Goal: Transaction & Acquisition: Book appointment/travel/reservation

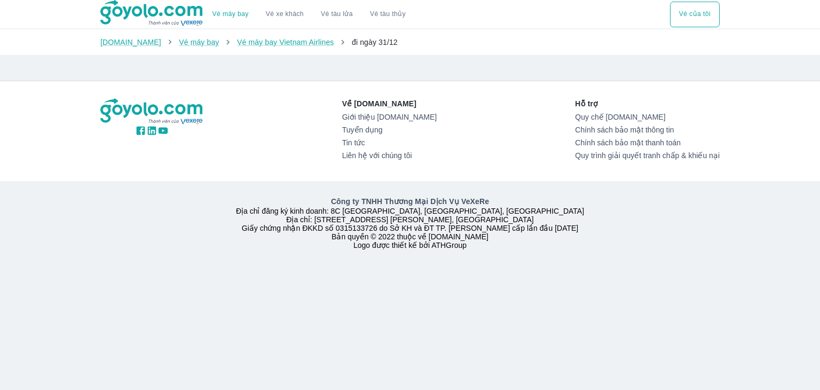
click at [239, 14] on link "Vé máy bay" at bounding box center [230, 14] width 36 height 8
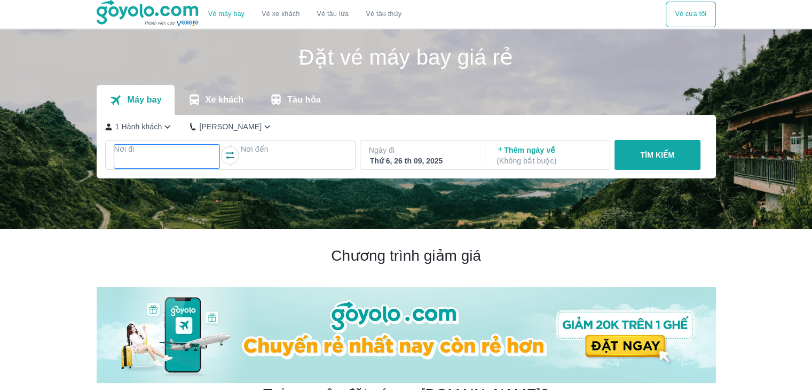
click at [159, 158] on div at bounding box center [167, 161] width 104 height 13
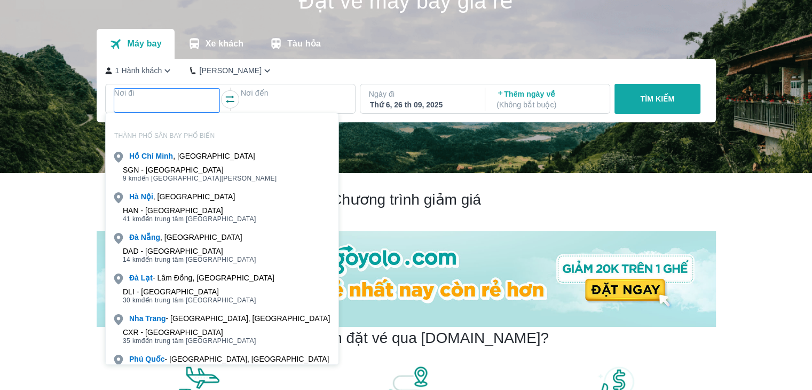
scroll to position [61, 0]
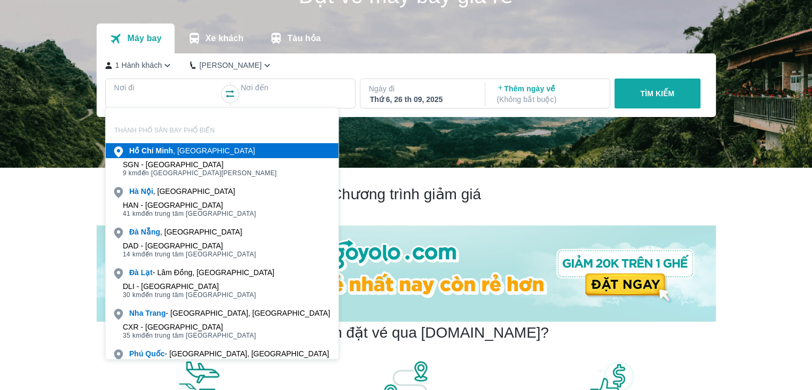
click at [160, 152] on b "Minh" at bounding box center [164, 150] width 18 height 9
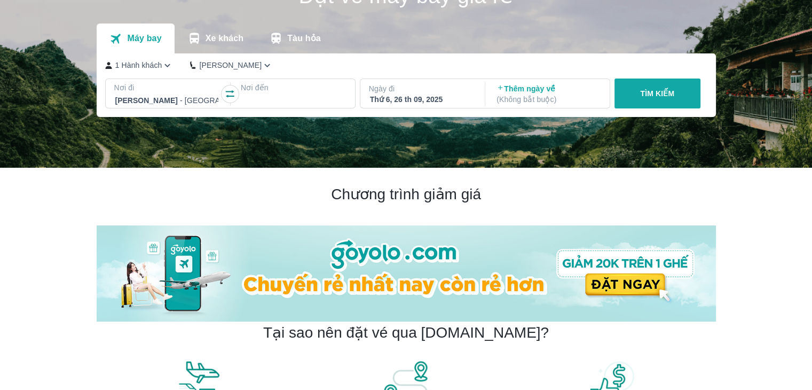
click at [314, 94] on div at bounding box center [294, 100] width 106 height 15
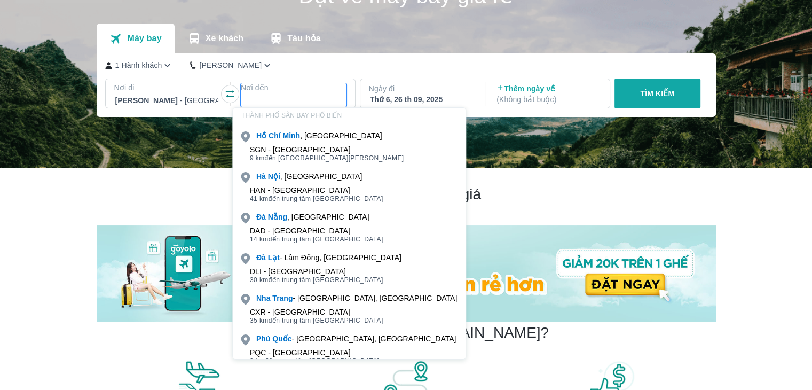
scroll to position [83, 0]
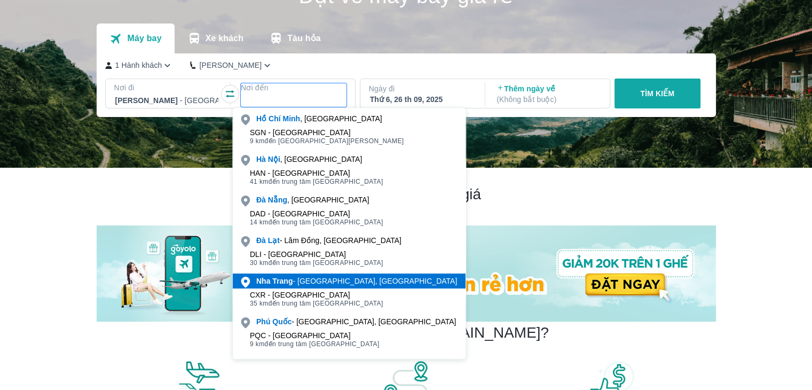
click at [318, 281] on div "[GEOGRAPHIC_DATA] - [GEOGRAPHIC_DATA], [GEOGRAPHIC_DATA]" at bounding box center [356, 280] width 201 height 11
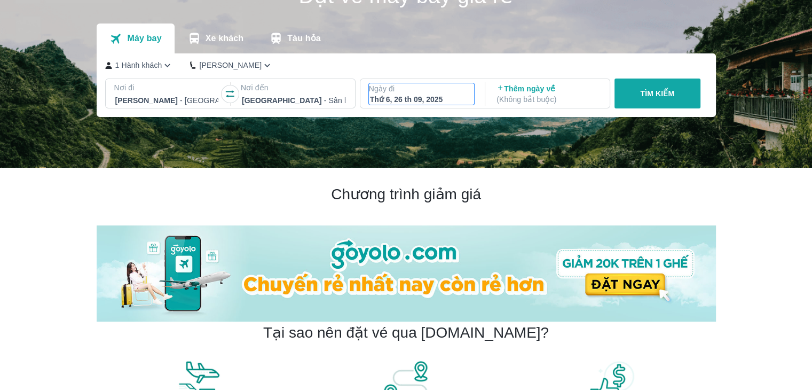
click at [413, 96] on div "Thứ 6, 26 th 09, 2025" at bounding box center [422, 99] width 104 height 11
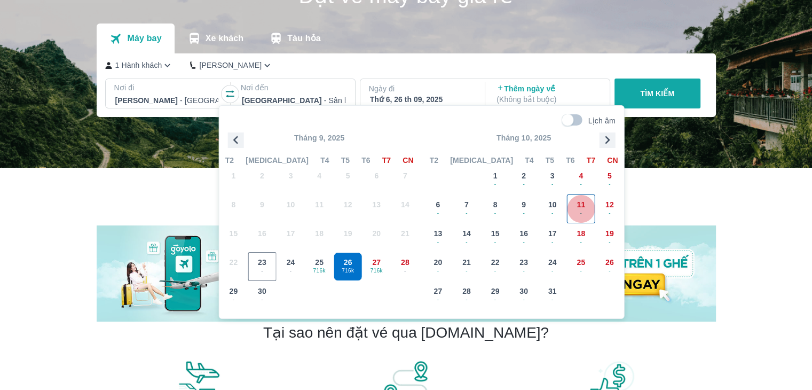
click at [583, 201] on span "11" at bounding box center [580, 204] width 9 height 11
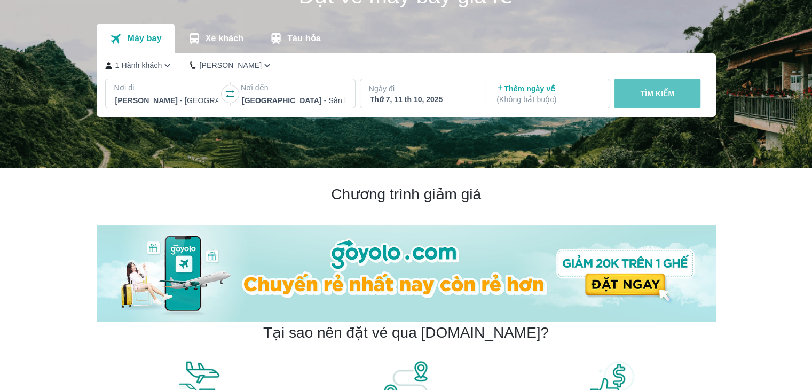
click at [647, 97] on p "TÌM KIẾM" at bounding box center [657, 93] width 34 height 11
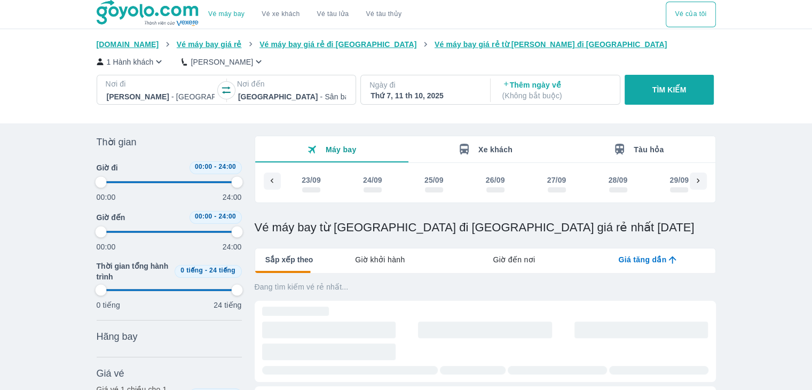
scroll to position [0, 820]
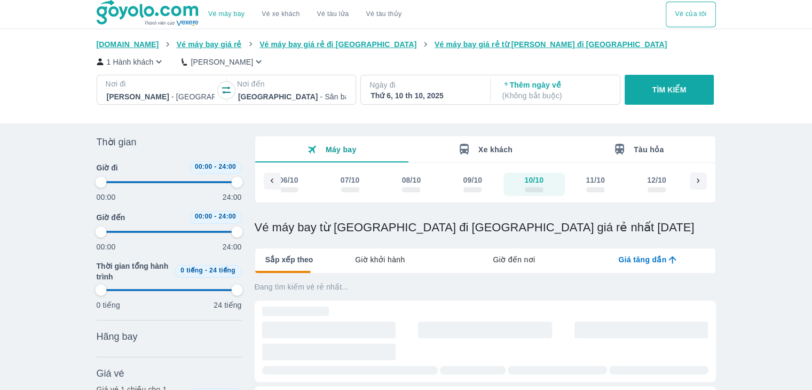
type input "97.9166666666667"
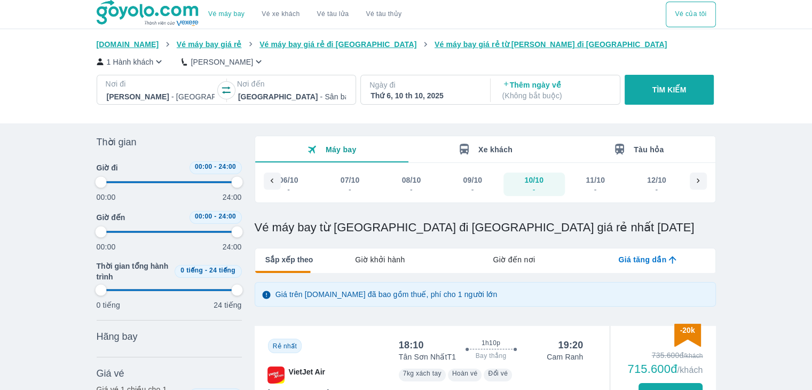
type input "97.9166666666667"
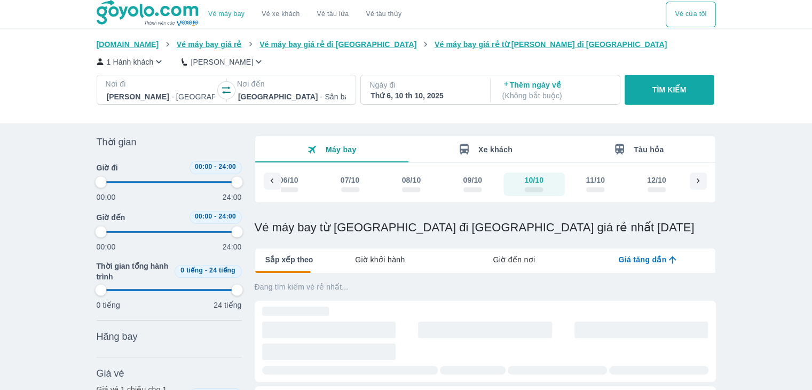
type input "97.9166666666667"
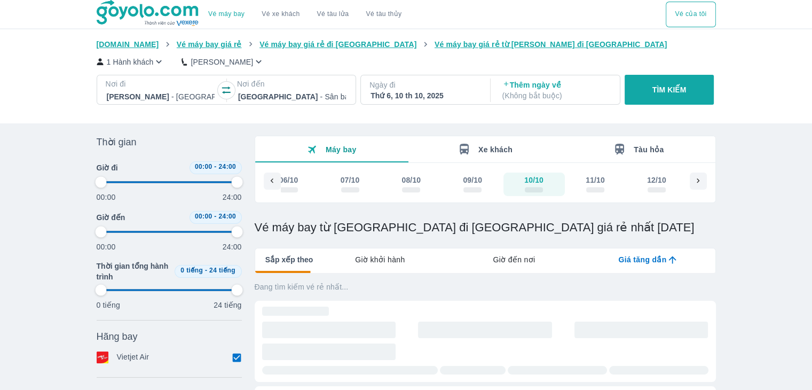
type input "97.9166666666667"
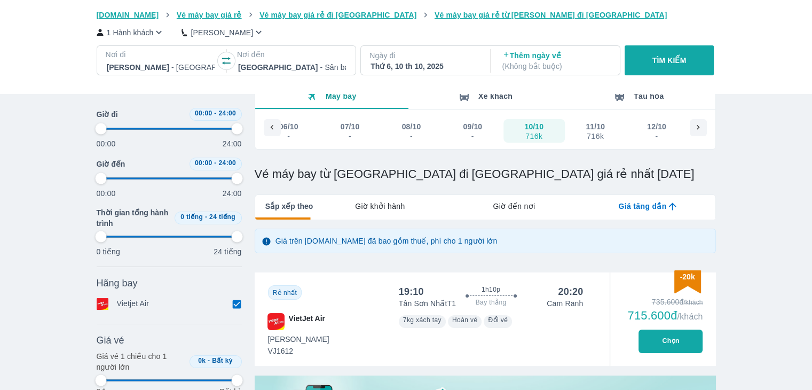
scroll to position [107, 0]
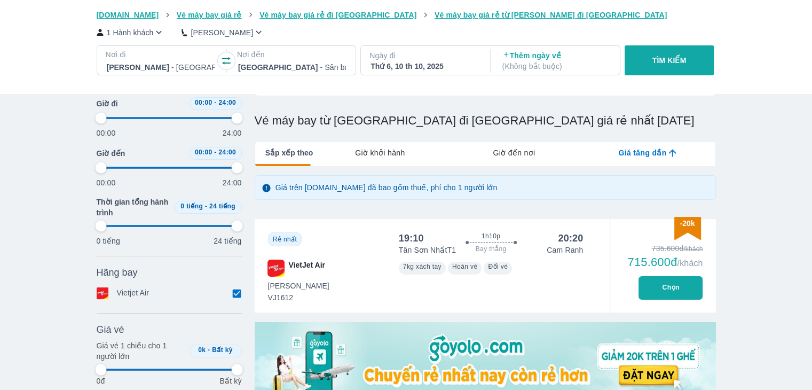
type input "97.9166666666667"
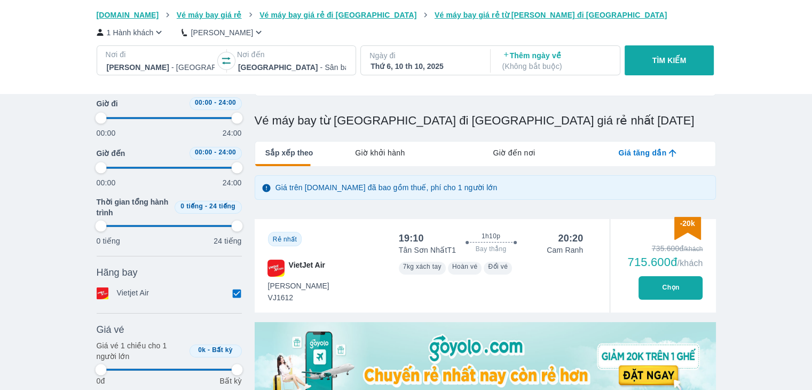
type input "97.9166666666667"
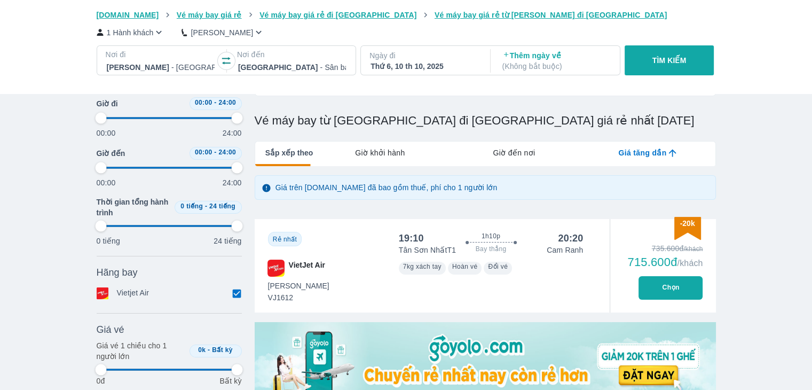
type input "97.9166666666667"
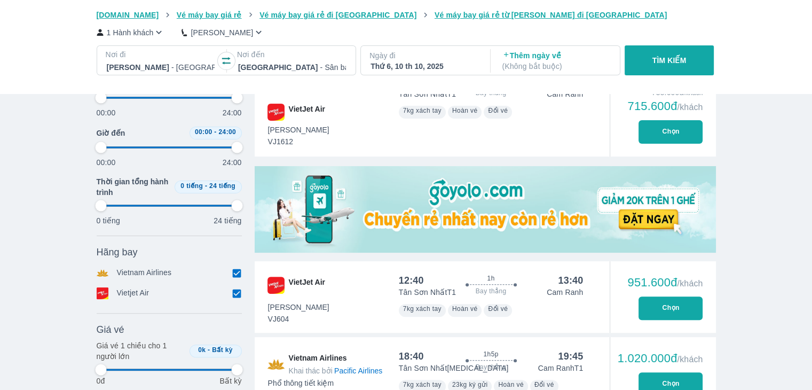
scroll to position [267, 0]
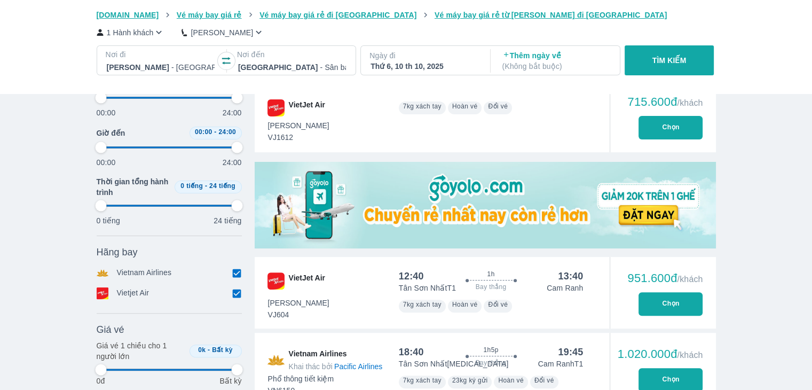
type input "97.9166666666667"
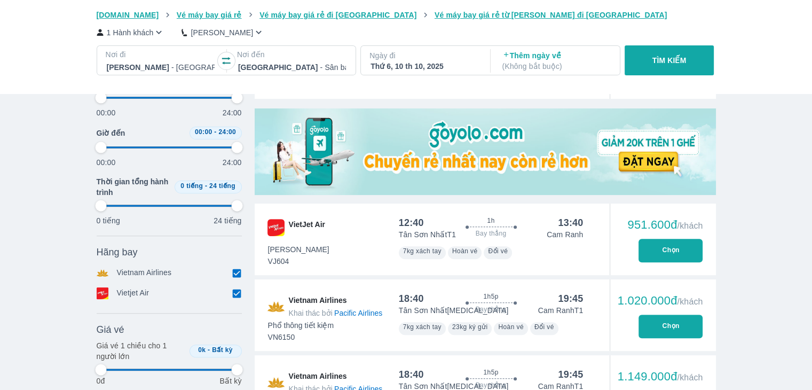
type input "97.9166666666667"
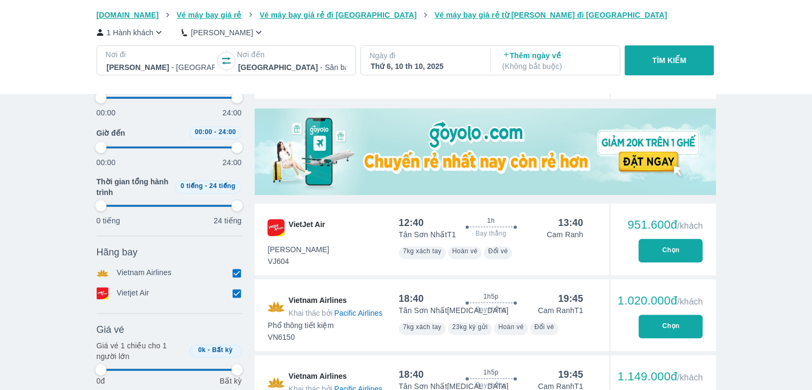
type input "97.9166666666667"
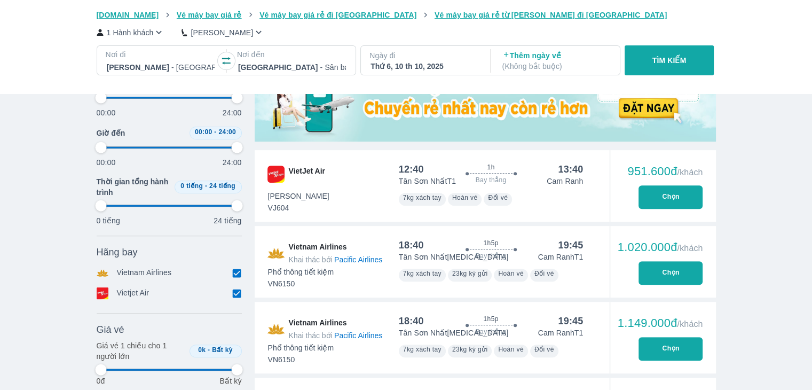
type input "97.9166666666667"
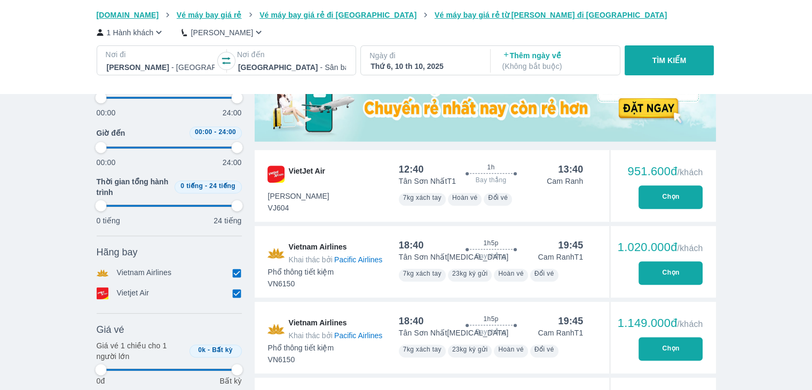
type input "97.9166666666667"
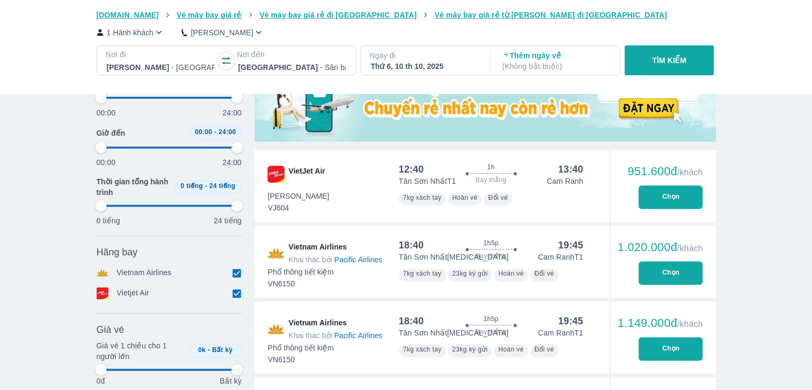
type input "97.9166666666667"
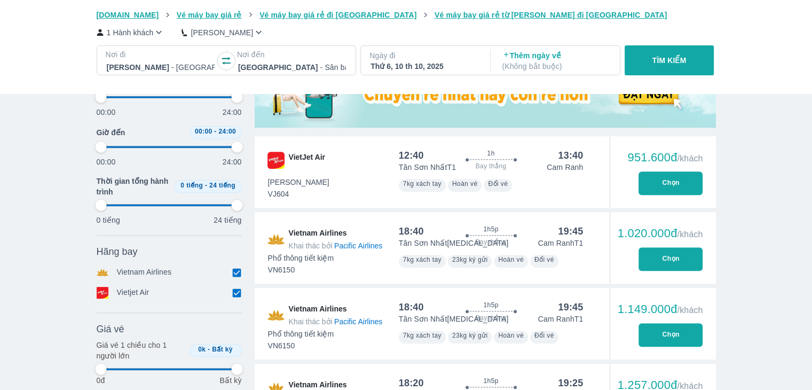
scroll to position [427, 0]
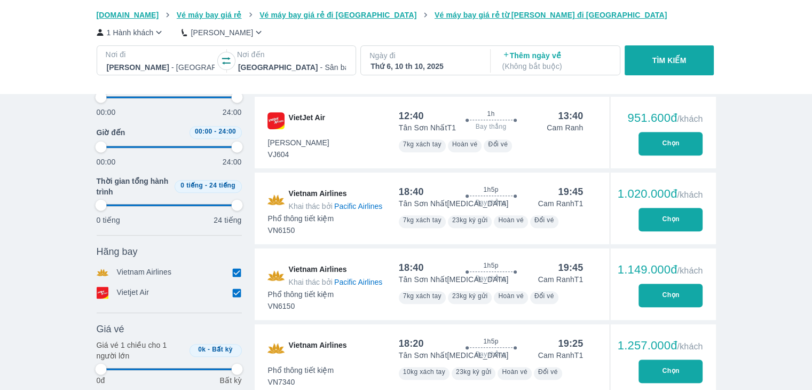
type input "97.9166666666667"
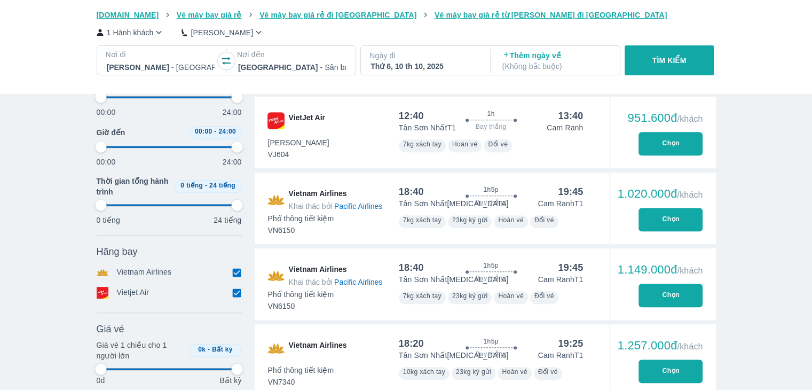
type input "97.9166666666667"
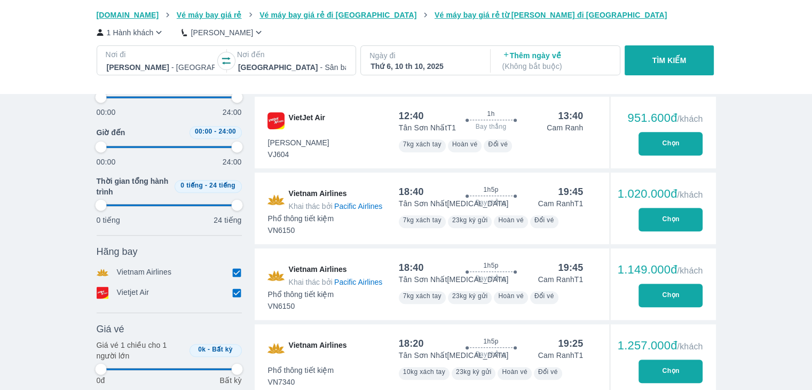
type input "97.9166666666667"
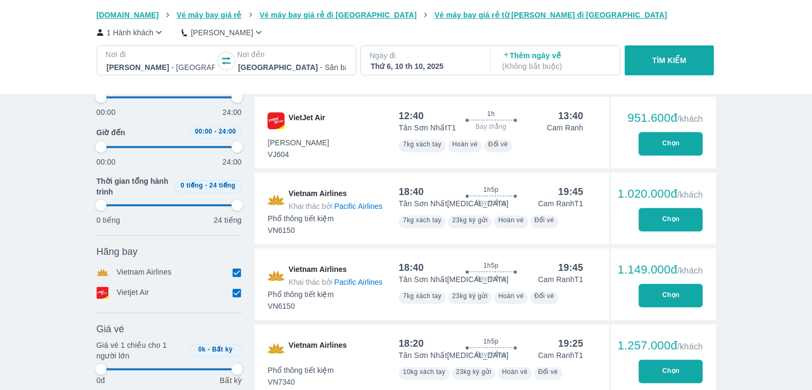
type input "97.9166666666667"
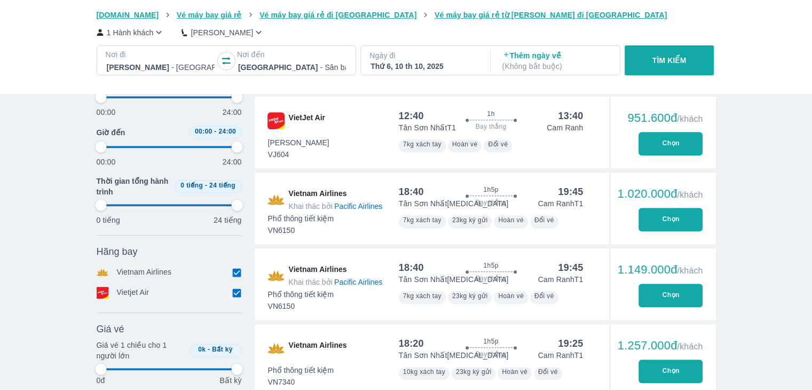
type input "97.9166666666667"
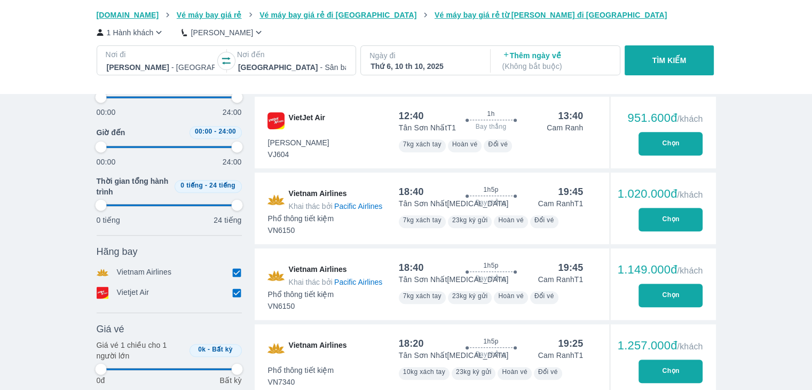
type input "97.9166666666667"
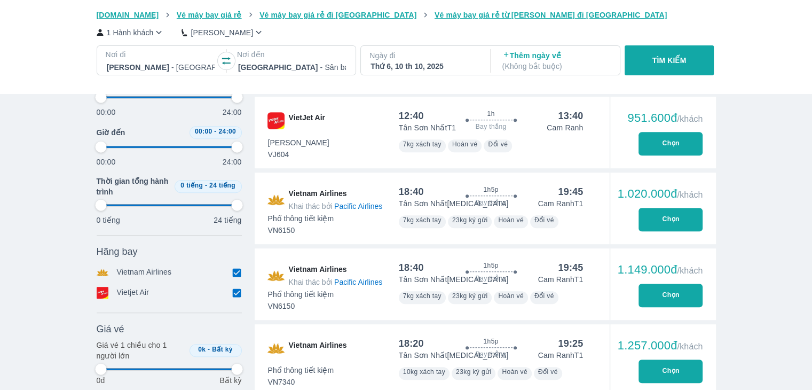
type input "97.9166666666667"
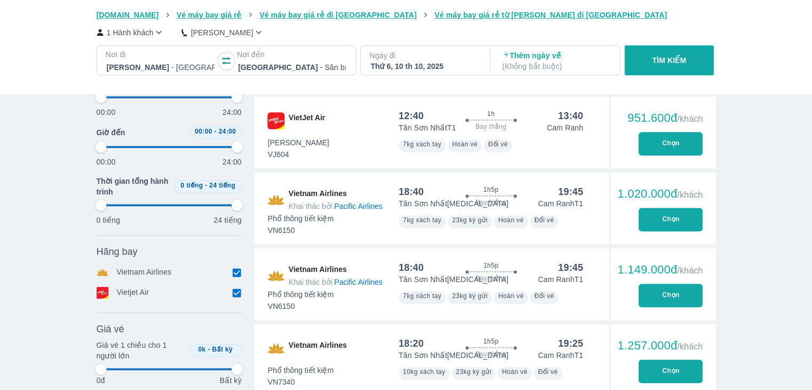
type input "97.9166666666667"
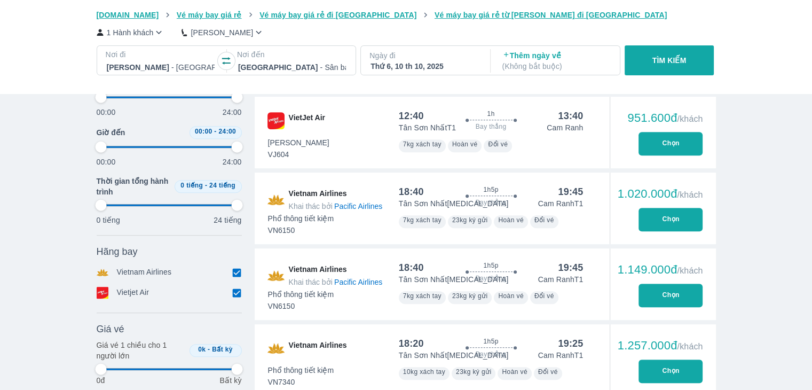
type input "97.9166666666667"
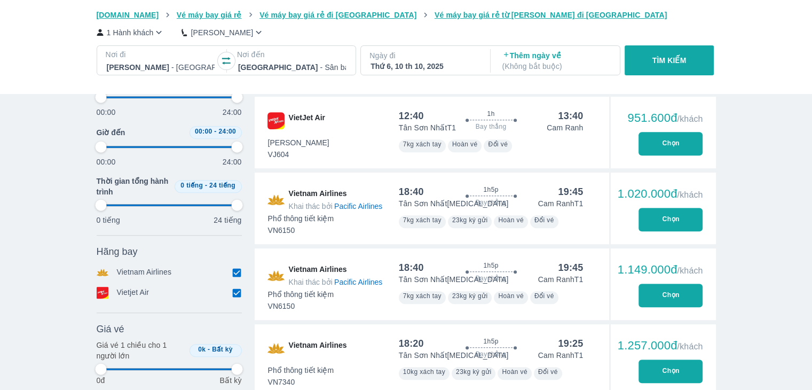
type input "97.9166666666667"
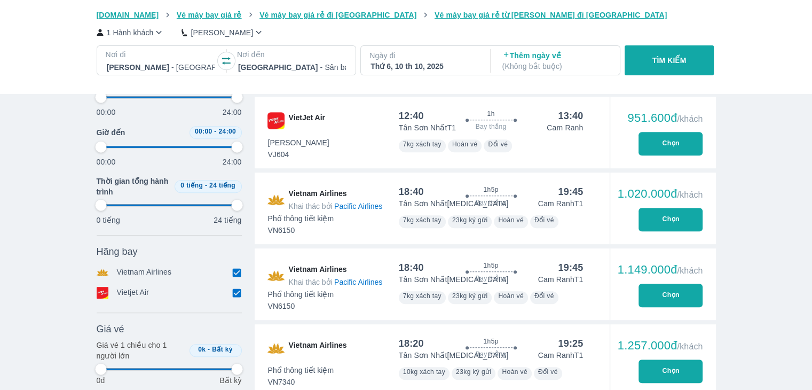
type input "97.9166666666667"
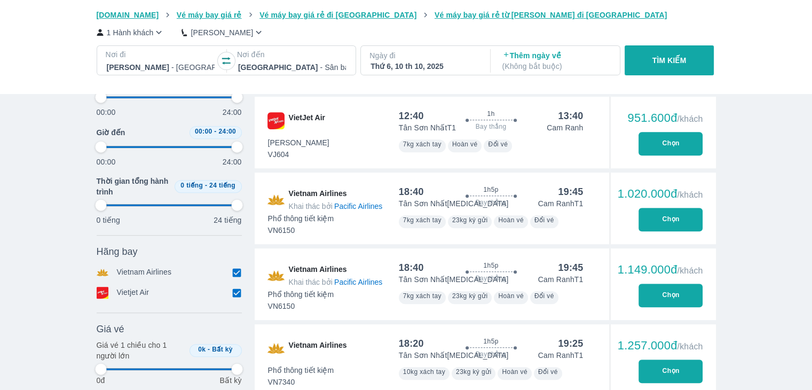
type input "97.9166666666667"
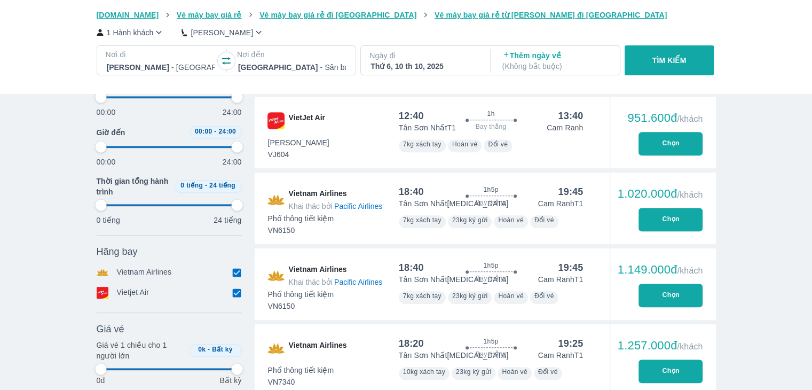
type input "97.9166666666667"
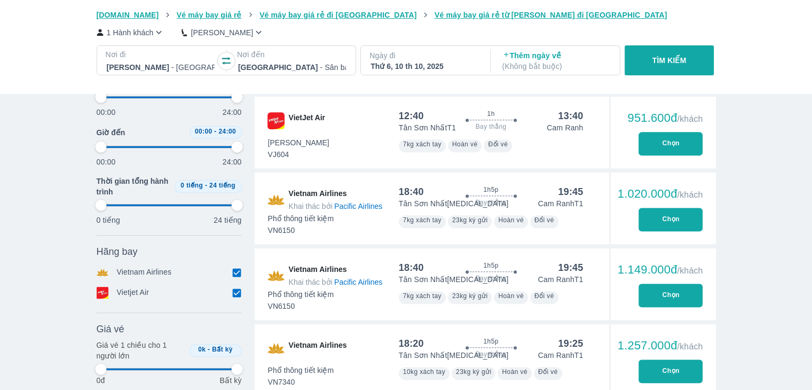
type input "97.9166666666667"
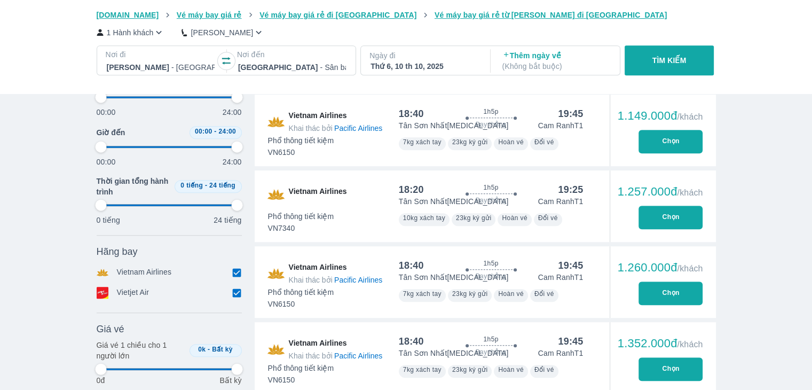
scroll to position [587, 0]
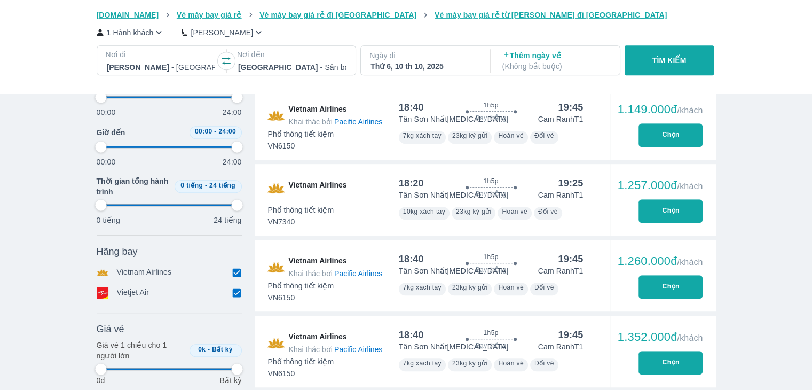
type input "97.9166666666667"
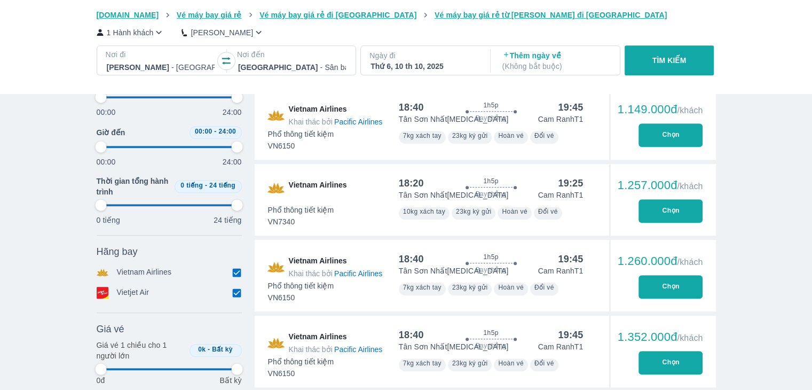
type input "97.9166666666667"
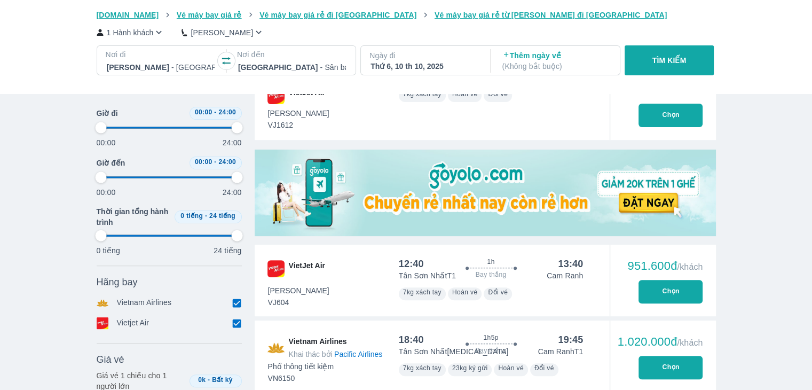
scroll to position [213, 0]
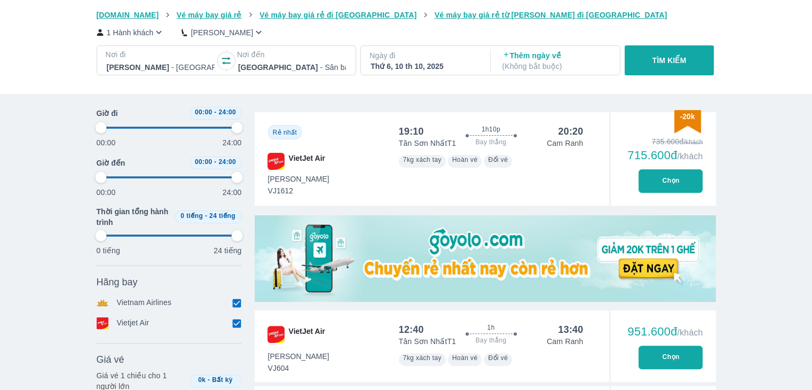
type input "97.9166666666667"
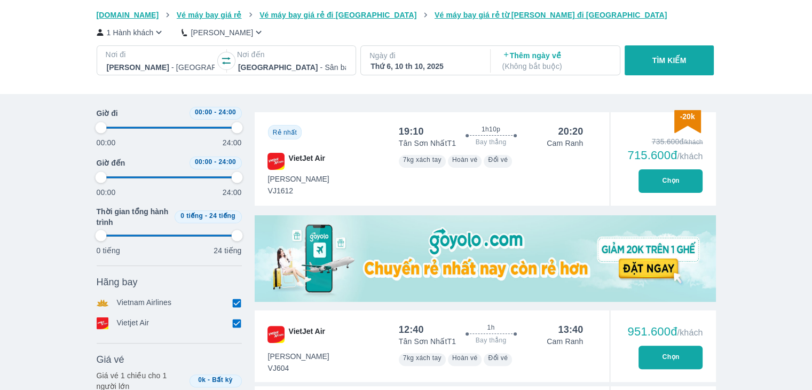
type input "97.9166666666667"
click at [679, 177] on button "Chọn" at bounding box center [670, 180] width 64 height 23
type input "97.9166666666667"
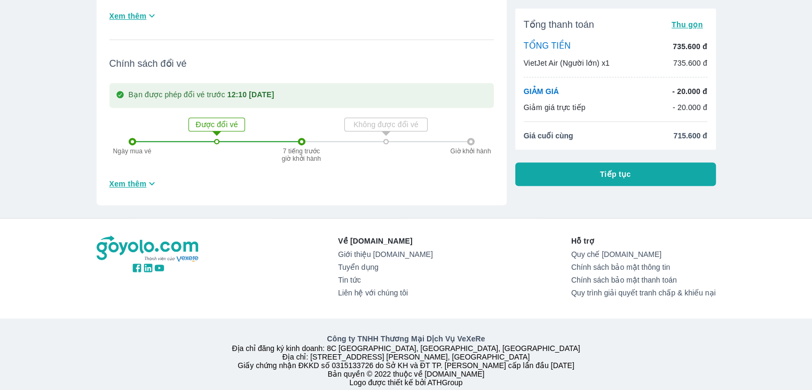
scroll to position [213, 0]
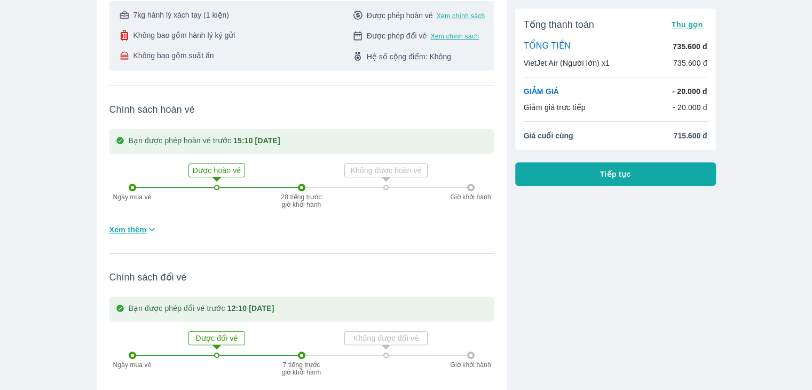
click at [591, 176] on button "Tiếp tục" at bounding box center [615, 173] width 201 height 23
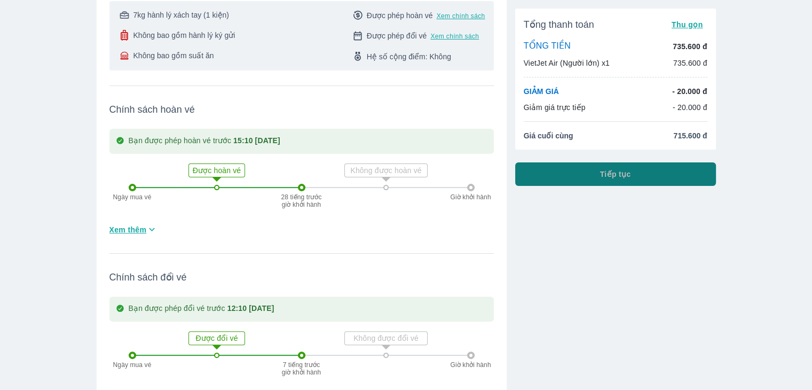
click at [609, 170] on span "Tiếp tục" at bounding box center [615, 174] width 31 height 11
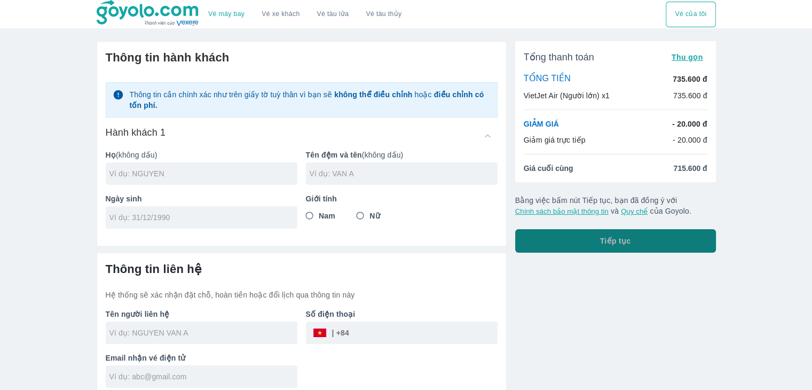
click at [608, 234] on button "Tiếp tục" at bounding box center [615, 240] width 201 height 23
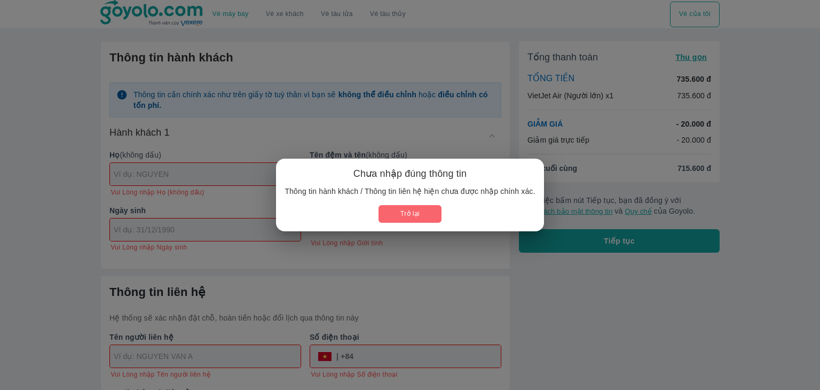
click at [418, 212] on button "Trở lại" at bounding box center [409, 214] width 62 height 18
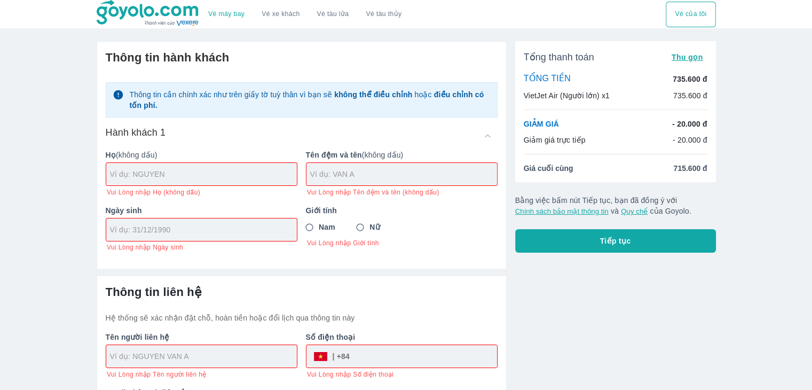
click at [143, 9] on img at bounding box center [149, 13] width 104 height 27
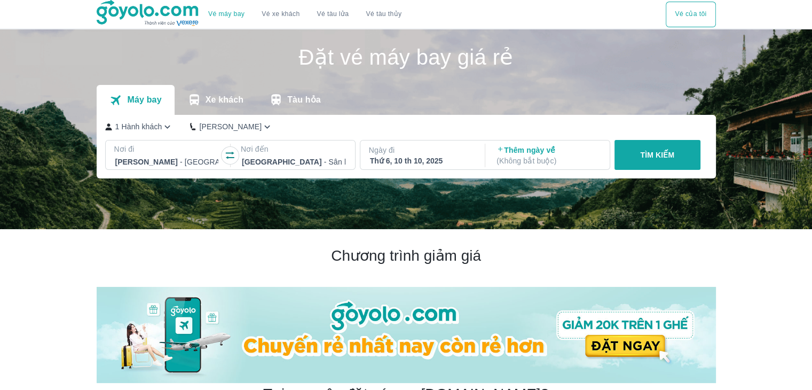
click at [429, 161] on div "Thứ 6, 10 th 10, 2025" at bounding box center [422, 160] width 104 height 11
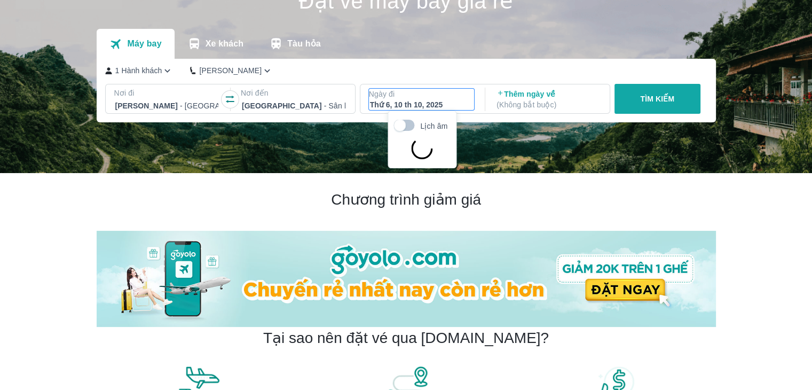
scroll to position [61, 0]
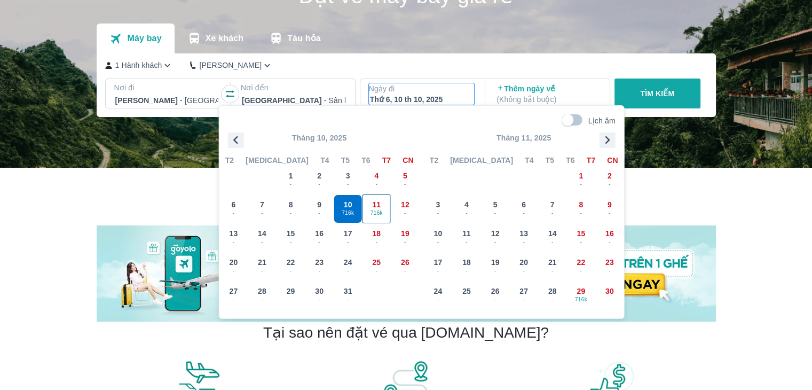
click at [376, 212] on span "716k" at bounding box center [376, 213] width 28 height 9
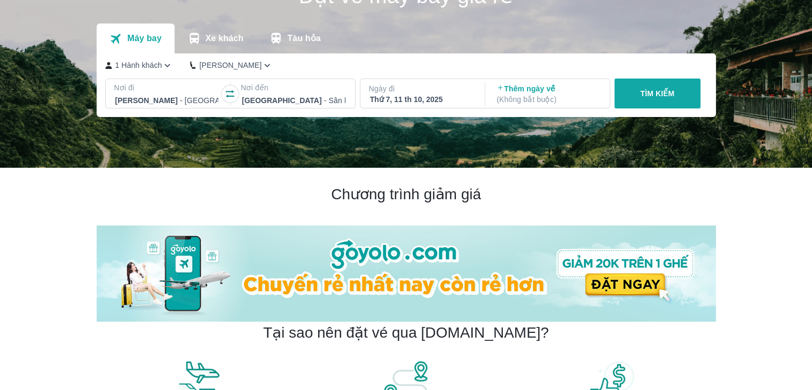
click at [668, 94] on p "TÌM KIẾM" at bounding box center [657, 93] width 34 height 11
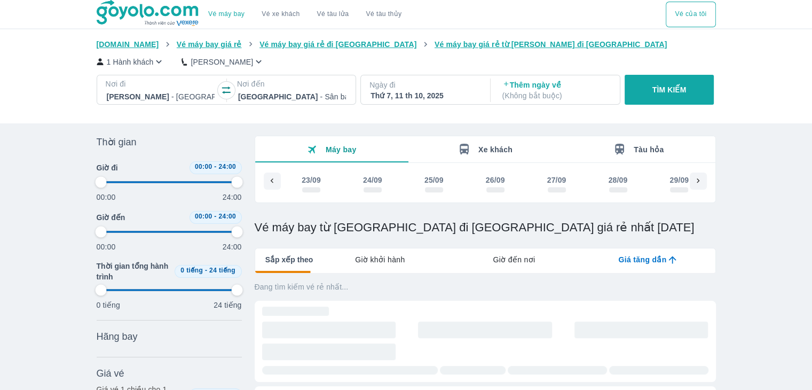
scroll to position [0, 820]
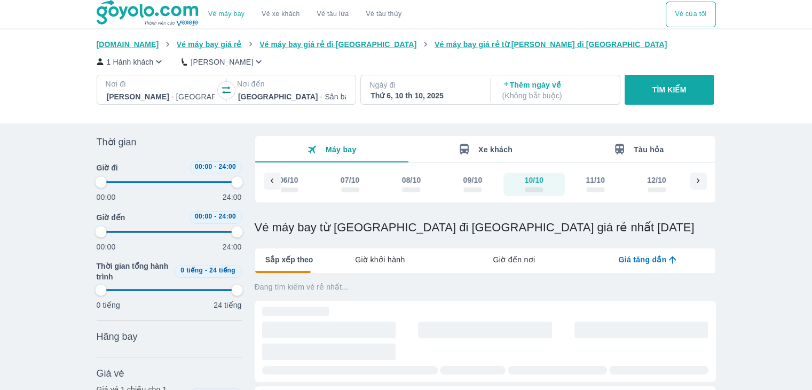
type input "97.9166666666667"
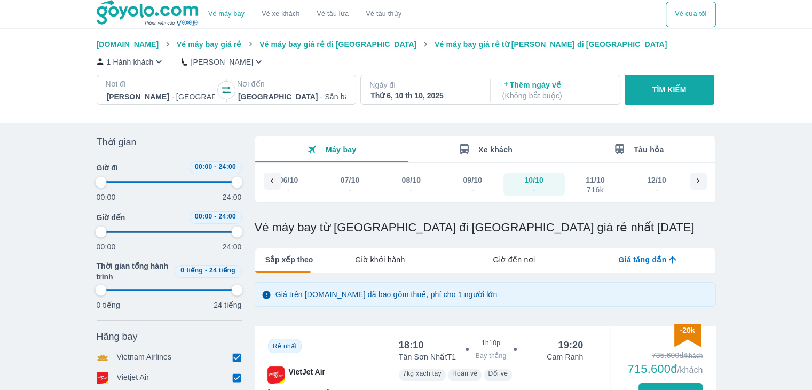
type input "97.9166666666667"
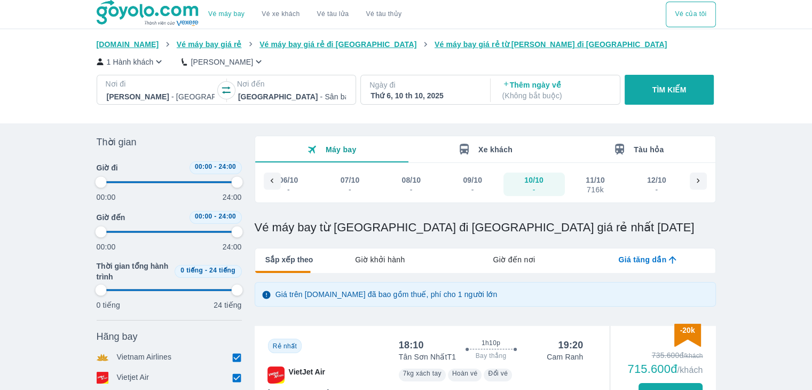
type input "97.9166666666667"
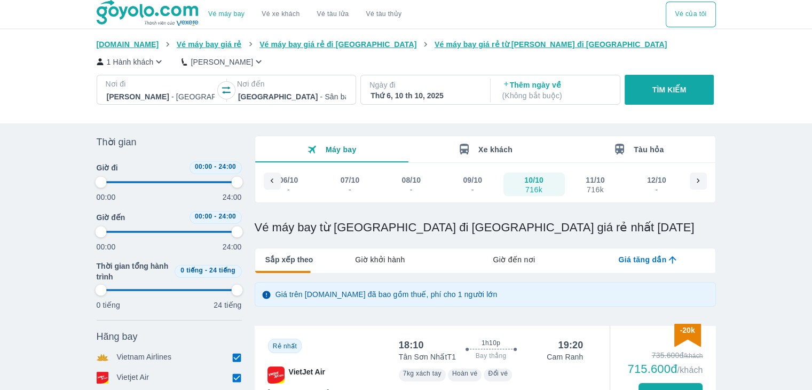
type input "97.9166666666667"
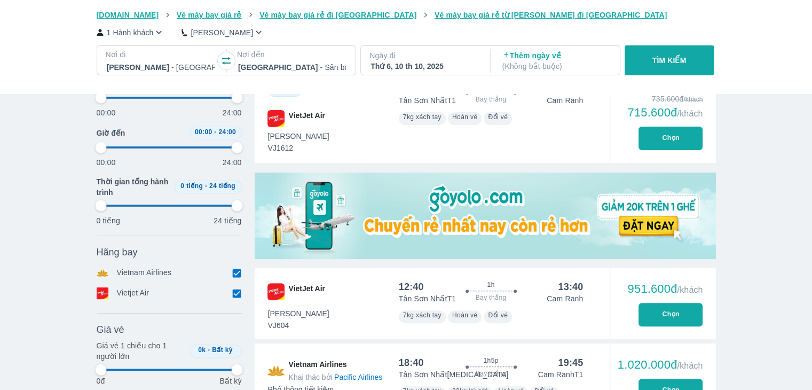
type input "97.9166666666667"
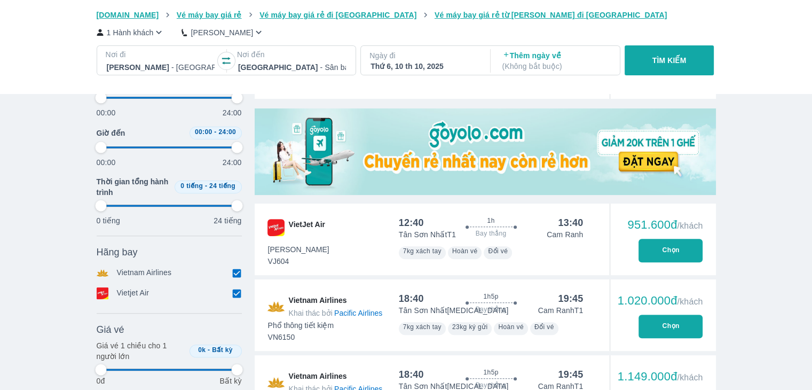
type input "97.9166666666667"
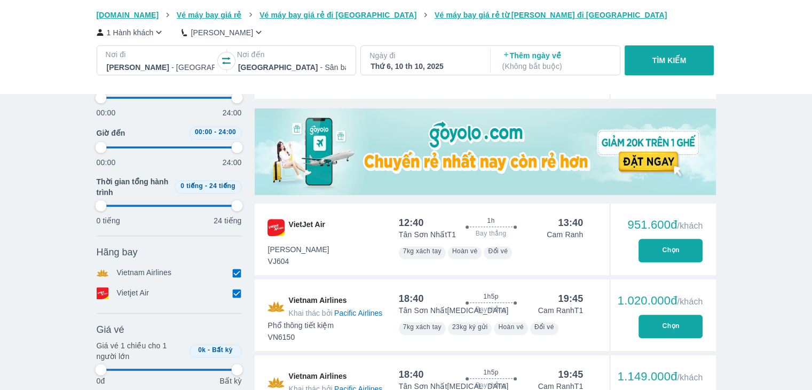
type input "97.9166666666667"
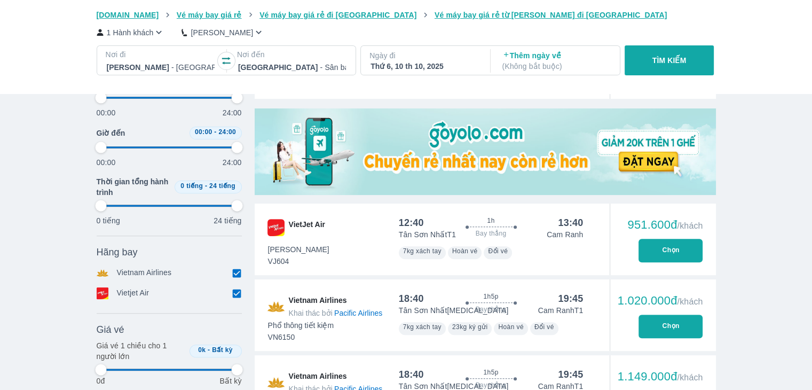
type input "97.9166666666667"
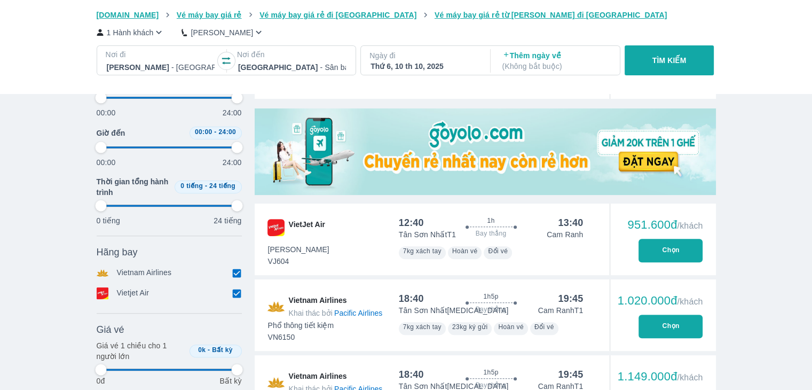
type input "97.9166666666667"
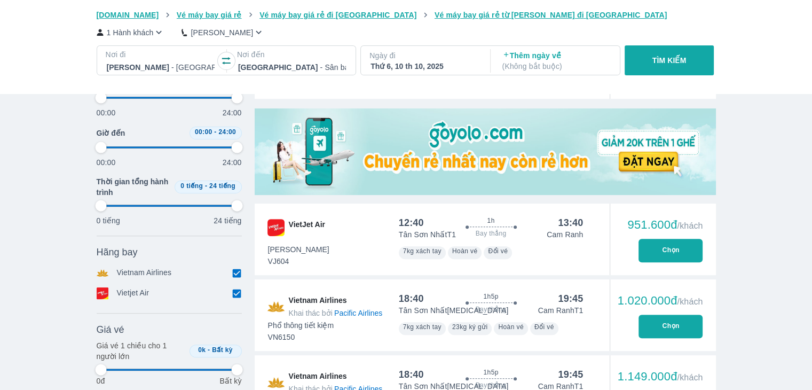
type input "97.9166666666667"
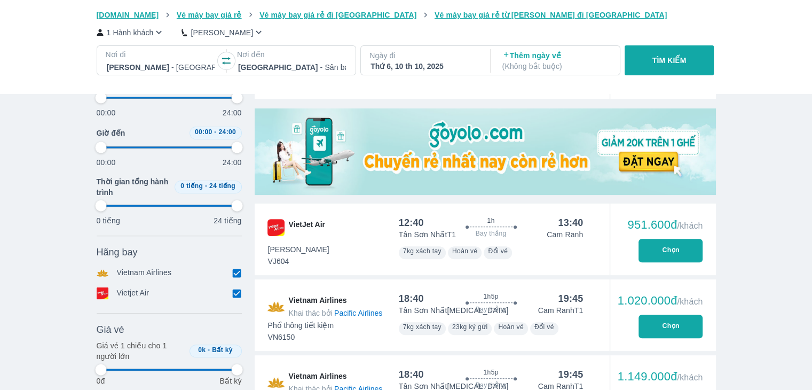
type input "97.9166666666667"
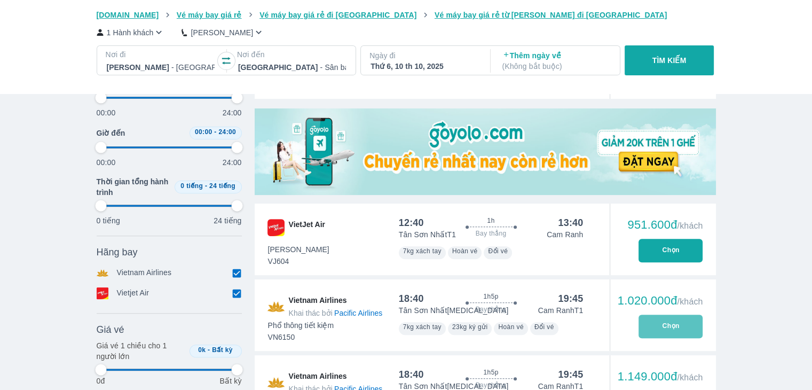
click at [658, 325] on button "Chọn" at bounding box center [670, 325] width 64 height 23
type input "97.9166666666667"
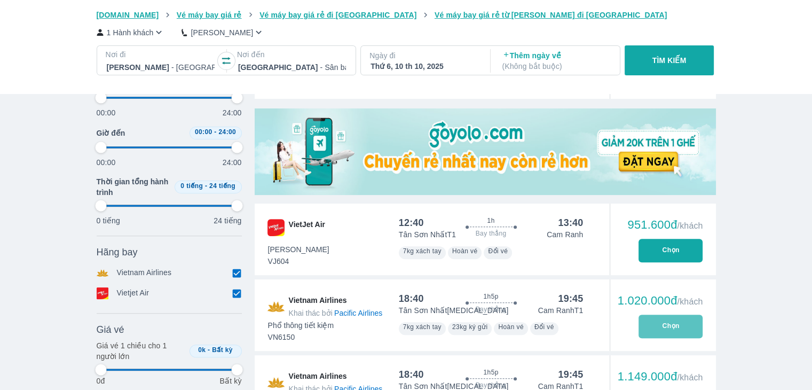
type input "97.9166666666667"
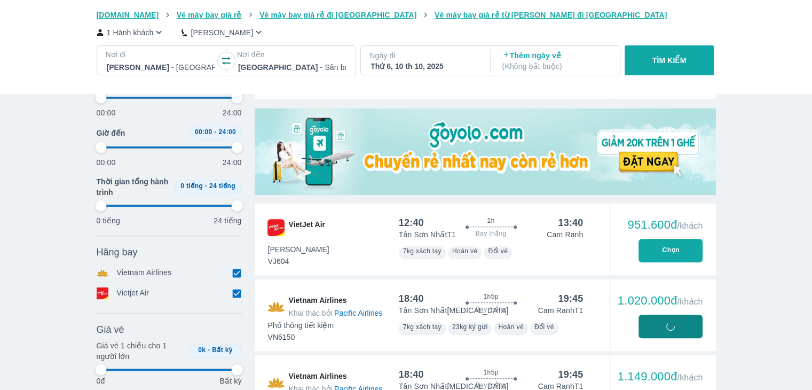
type input "97.9166666666667"
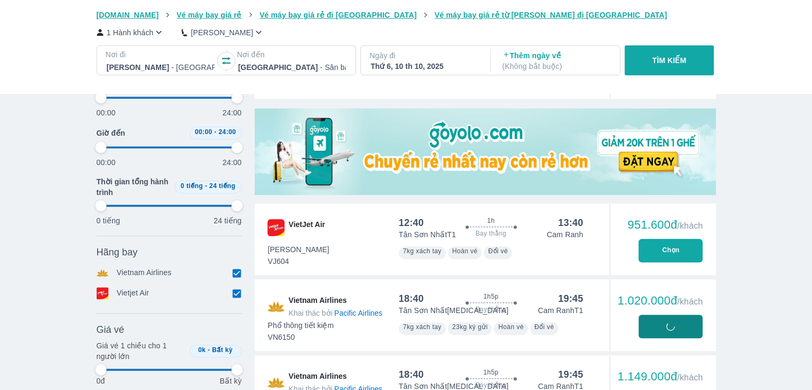
type input "97.9166666666667"
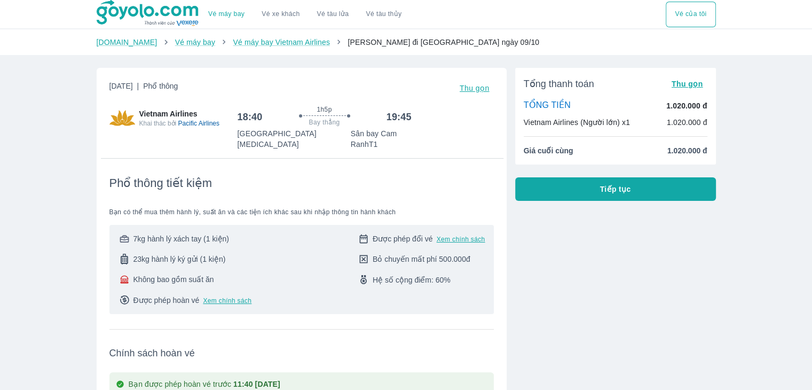
click at [611, 191] on span "Tiếp tục" at bounding box center [615, 189] width 31 height 11
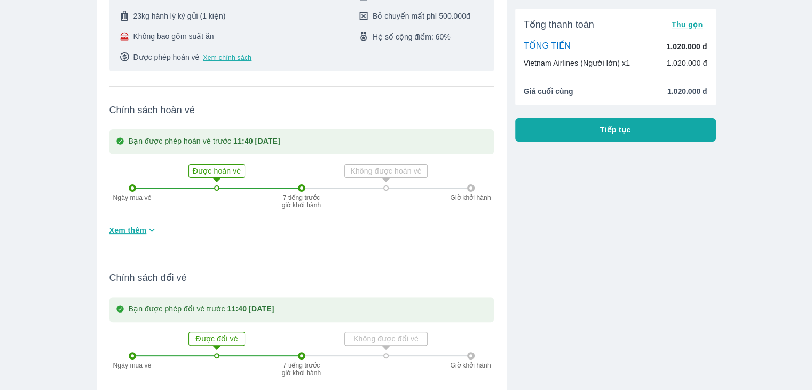
scroll to position [267, 0]
